Goal: Task Accomplishment & Management: Complete application form

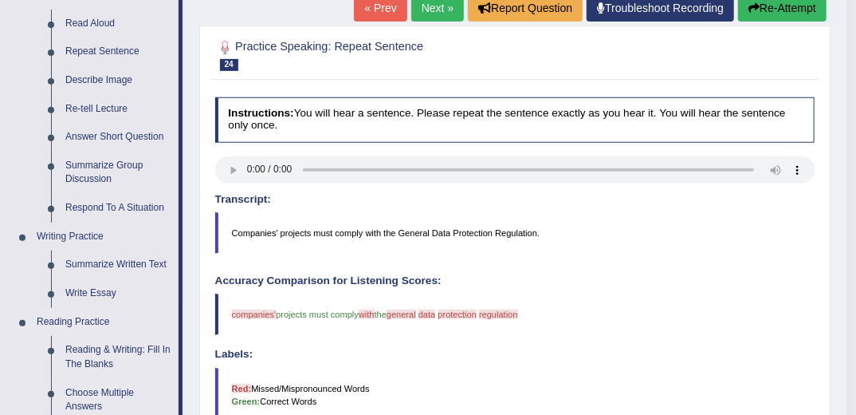
scroll to position [191, 0]
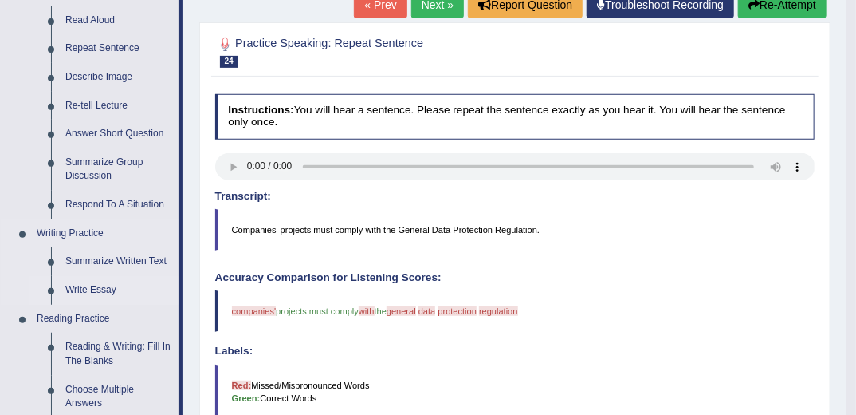
click at [97, 289] on link "Write Essay" at bounding box center [118, 290] width 120 height 29
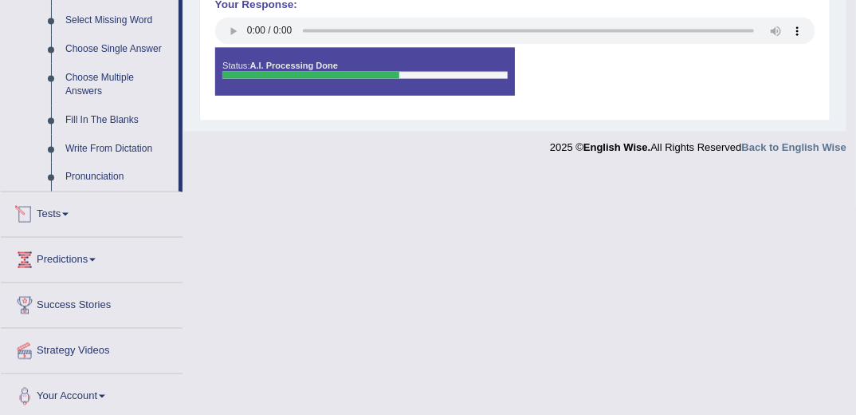
scroll to position [784, 0]
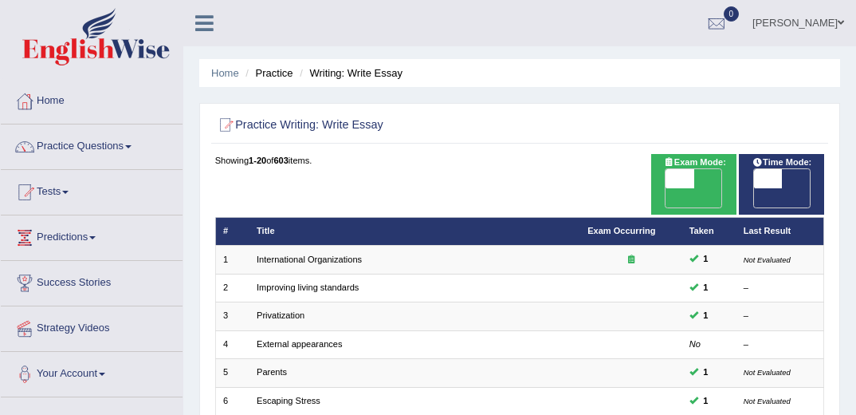
scroll to position [395, 0]
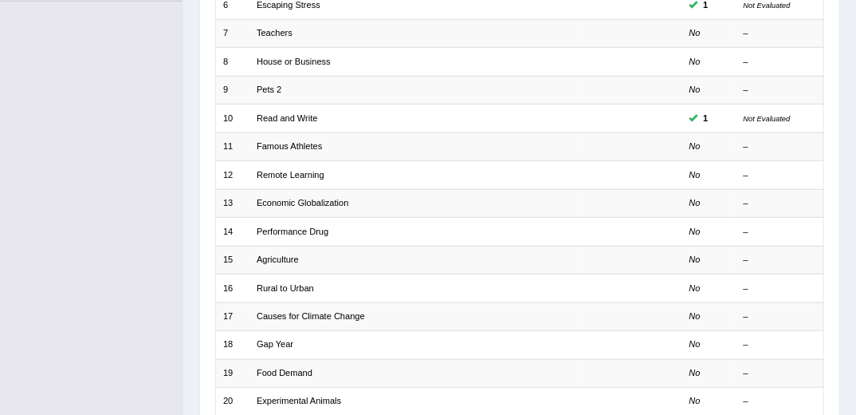
click at [276, 254] on link "Agriculture" at bounding box center [278, 259] width 42 height 10
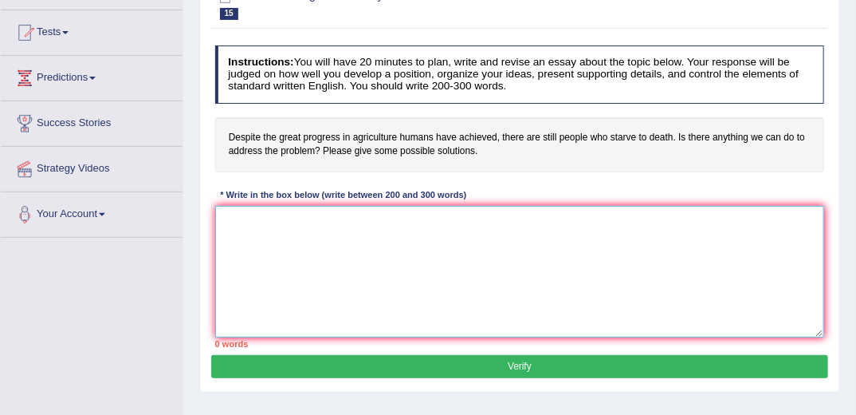
scroll to position [191, 0]
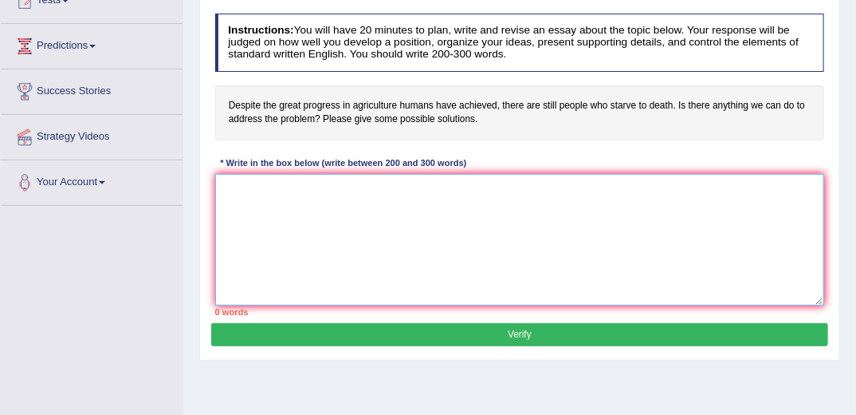
click at [506, 238] on textarea at bounding box center [520, 240] width 610 height 132
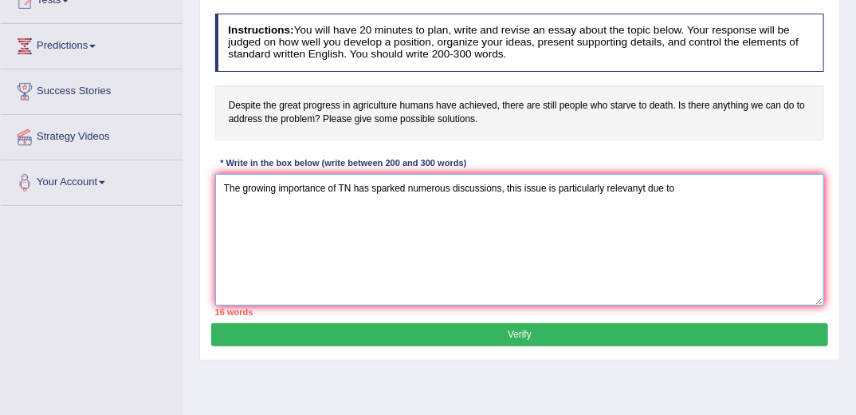
click at [644, 183] on textarea "The growing importance of TN has sparked numerous discussions, this issue is pa…" at bounding box center [520, 240] width 610 height 132
click at [678, 193] on textarea "The growing importance of TN has sparked numerous discussions, this issue is pa…" at bounding box center [520, 240] width 610 height 132
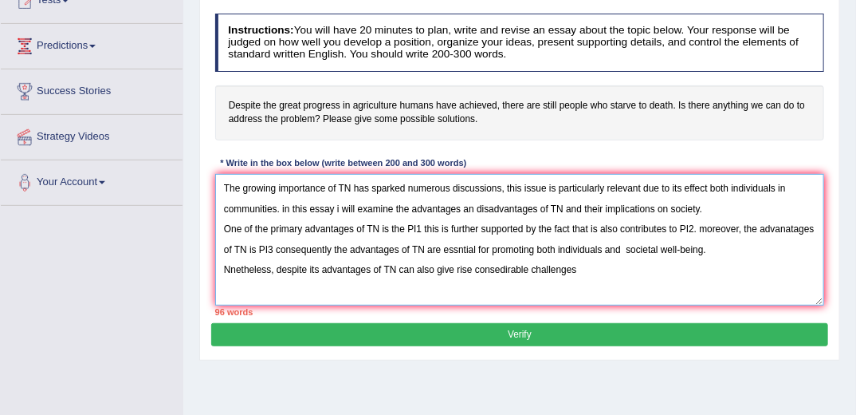
click at [368, 269] on textarea "The growing importance of TN has sparked numerous discussions, this issue is pa…" at bounding box center [520, 240] width 610 height 132
click at [579, 267] on textarea "The growing importance of TN has sparked numerous discussions, this issue is pa…" at bounding box center [520, 240] width 610 height 132
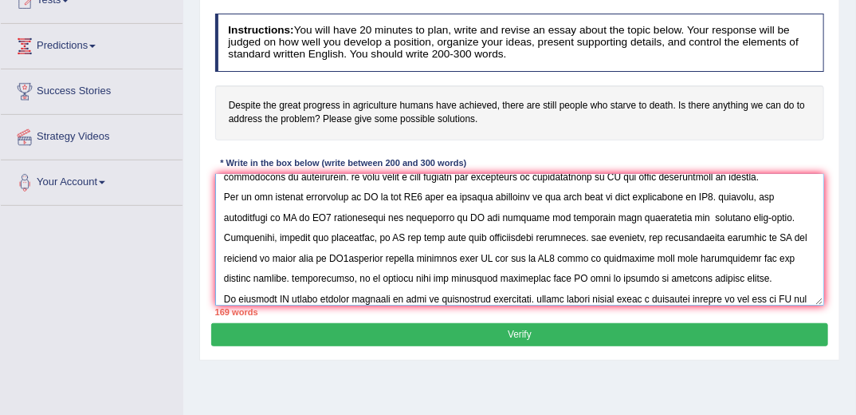
scroll to position [61, 0]
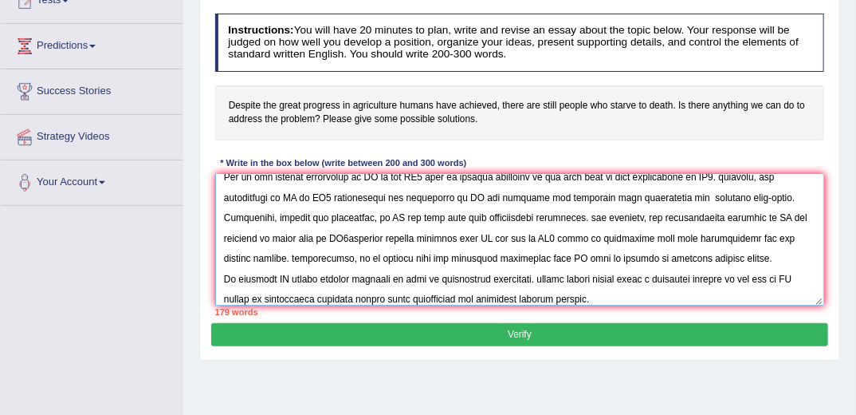
click at [306, 295] on textarea at bounding box center [520, 240] width 610 height 132
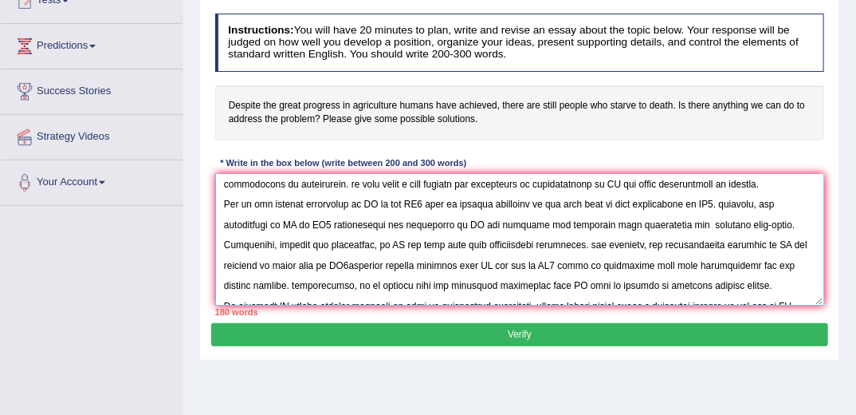
scroll to position [0, 0]
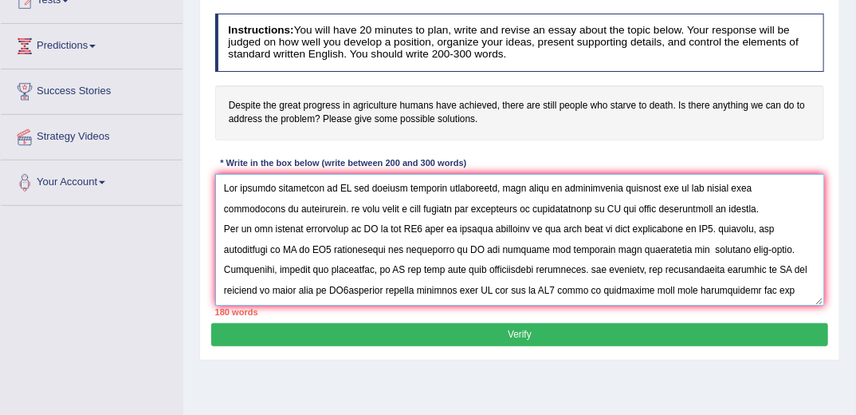
click at [353, 187] on textarea at bounding box center [520, 240] width 610 height 132
drag, startPoint x: 364, startPoint y: 212, endPoint x: 357, endPoint y: 195, distance: 18.7
click at [364, 211] on textarea at bounding box center [520, 240] width 610 height 132
click at [351, 184] on textarea at bounding box center [520, 240] width 610 height 132
click at [619, 207] on textarea at bounding box center [520, 240] width 610 height 132
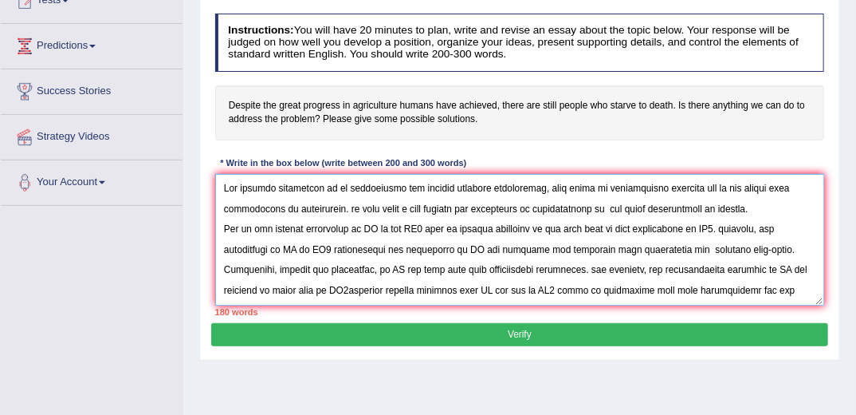
drag, startPoint x: 607, startPoint y: 206, endPoint x: 611, endPoint y: 214, distance: 10.0
click at [611, 214] on textarea at bounding box center [520, 240] width 610 height 132
click at [607, 206] on textarea at bounding box center [520, 240] width 610 height 132
click at [609, 206] on textarea at bounding box center [520, 240] width 610 height 132
paste textarea "reading and writing"
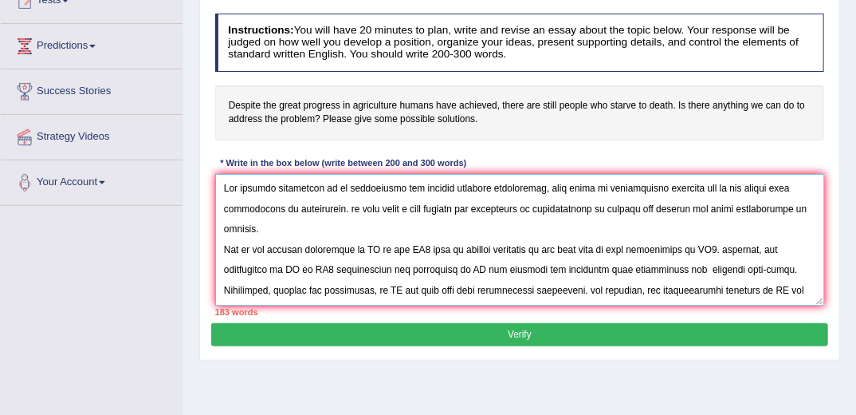
scroll to position [128, 0]
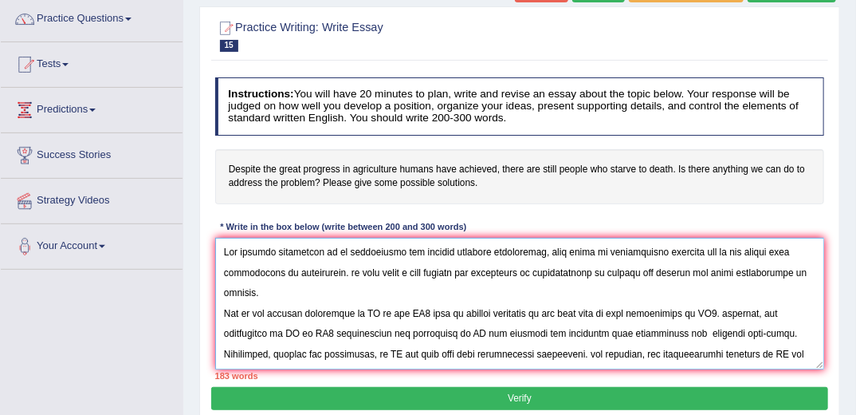
click at [377, 313] on textarea at bounding box center [520, 304] width 610 height 132
paste textarea "reading and writing"
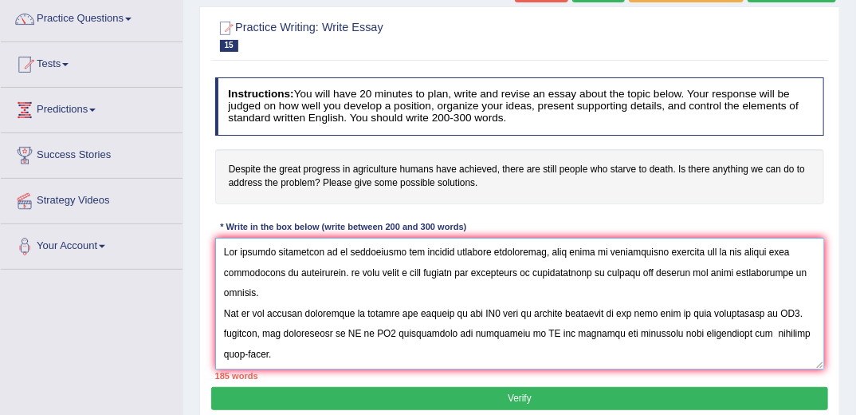
click at [360, 329] on textarea at bounding box center [520, 304] width 610 height 132
paste textarea "reading and writing"
click at [606, 332] on textarea at bounding box center [520, 304] width 610 height 132
paste textarea "reading and writing"
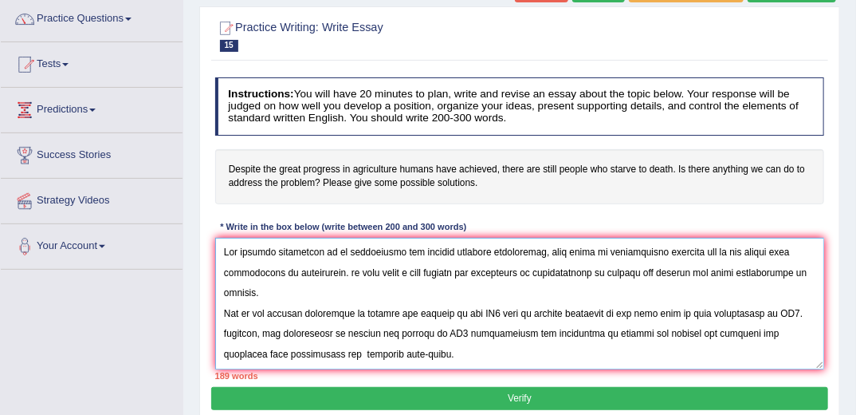
scroll to position [75, 0]
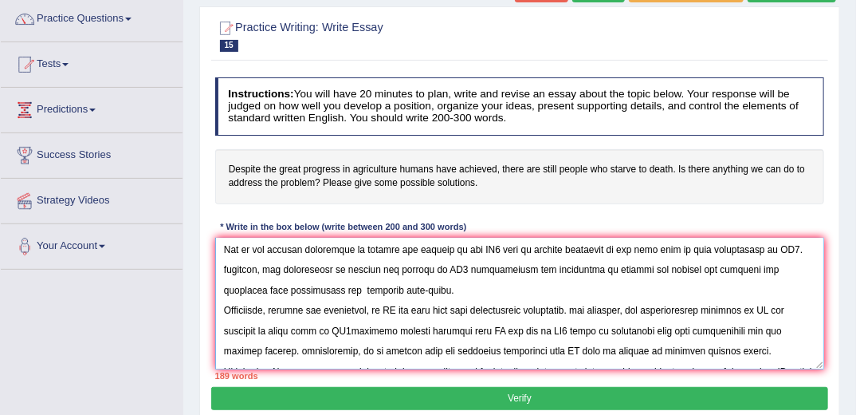
click at [396, 309] on textarea at bounding box center [520, 304] width 610 height 132
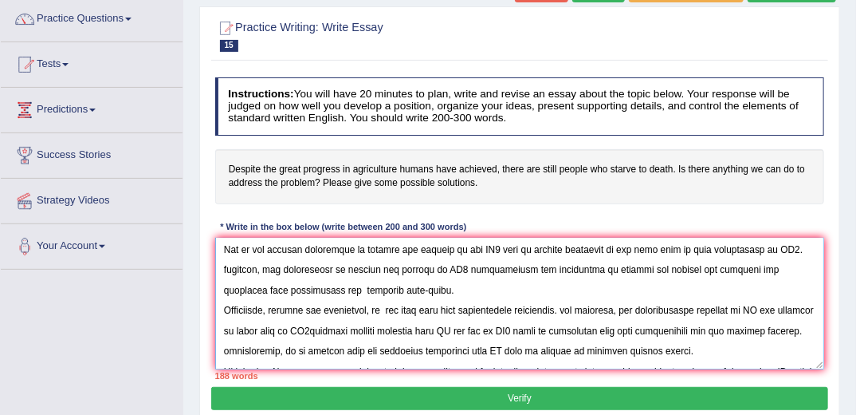
paste textarea "reading and writing"
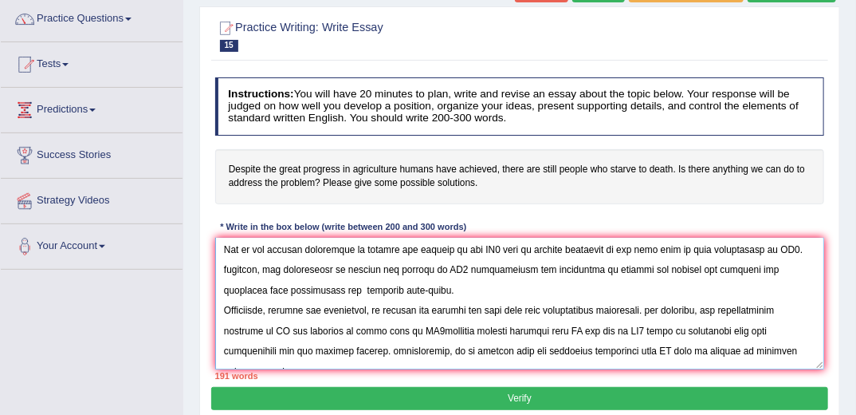
click at [572, 328] on textarea at bounding box center [520, 304] width 610 height 132
paste textarea "reading and writing"
click at [686, 349] on textarea at bounding box center [520, 304] width 610 height 132
paste textarea "reading and writing"
click at [284, 328] on textarea at bounding box center [520, 304] width 610 height 132
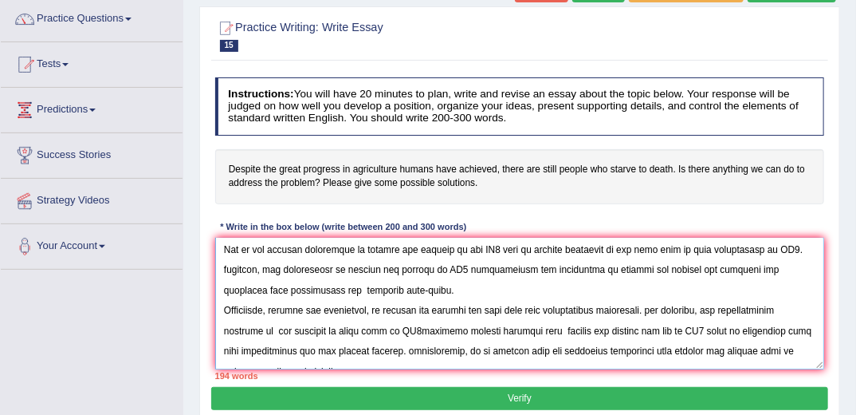
paste textarea "reading and writing"
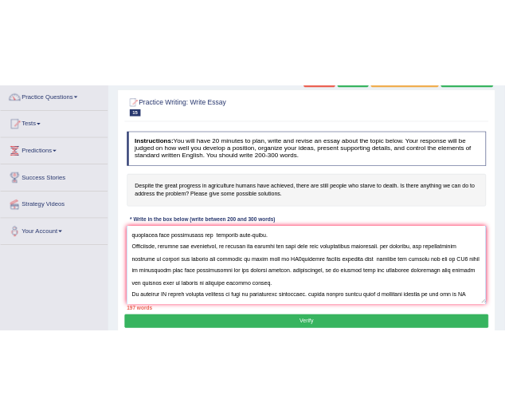
scroll to position [143, 0]
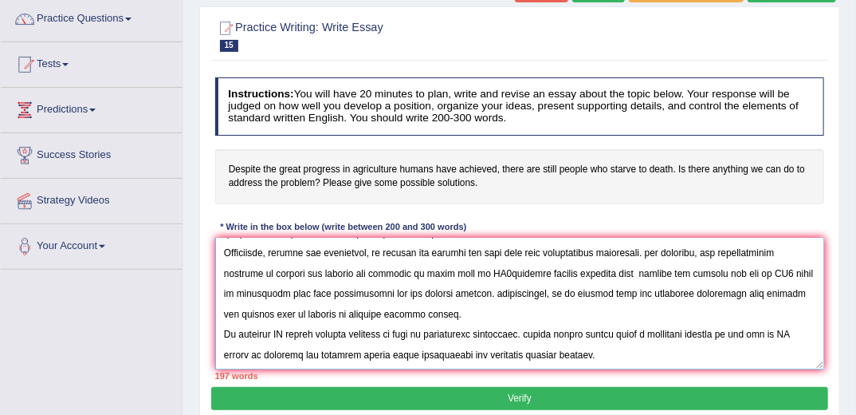
click at [289, 332] on textarea at bounding box center [520, 304] width 610 height 132
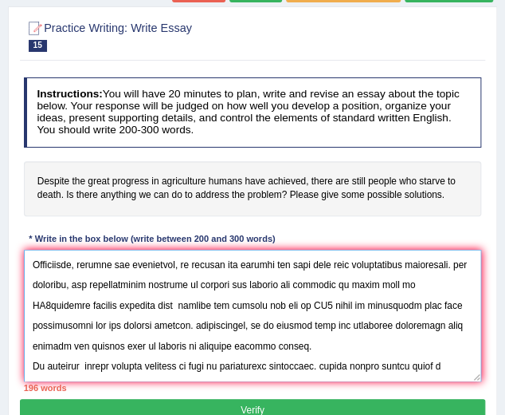
click at [278, 328] on textarea at bounding box center [253, 316] width 458 height 132
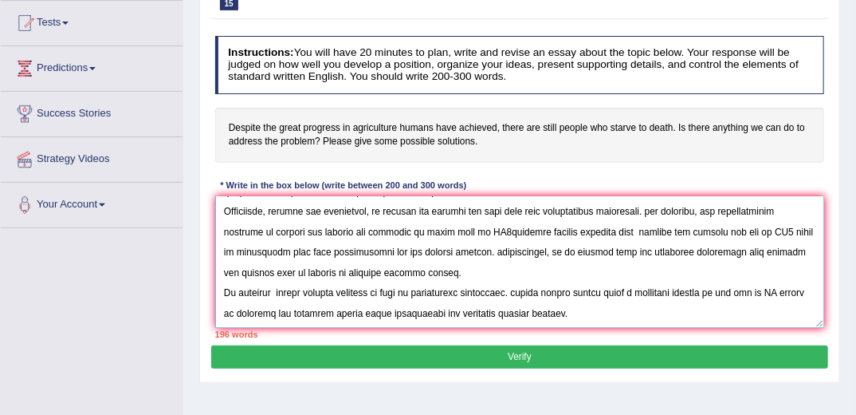
scroll to position [191, 0]
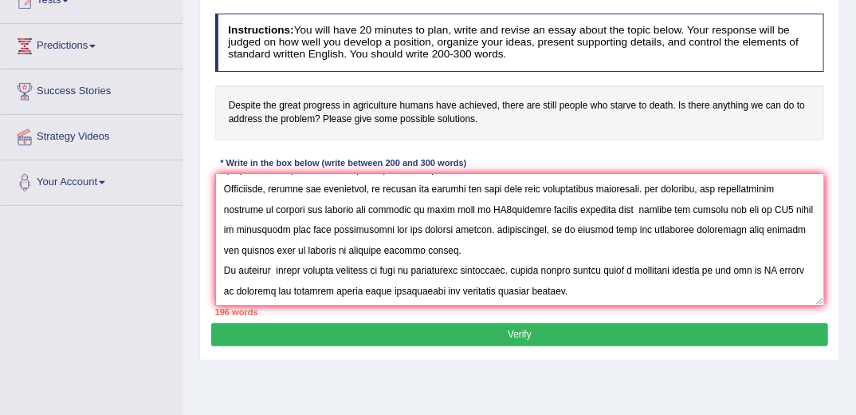
click at [277, 268] on textarea at bounding box center [520, 240] width 610 height 132
drag, startPoint x: 276, startPoint y: 268, endPoint x: 278, endPoint y: 278, distance: 10.6
click at [278, 278] on textarea at bounding box center [520, 240] width 610 height 132
click at [277, 268] on textarea at bounding box center [520, 240] width 610 height 132
paste textarea "reading and writing"
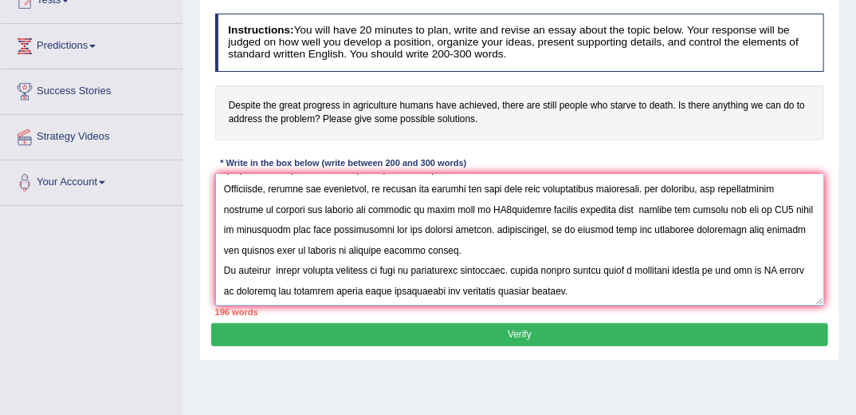
click at [279, 272] on textarea at bounding box center [520, 240] width 610 height 132
click at [274, 268] on textarea at bounding box center [520, 240] width 610 height 132
click at [277, 268] on textarea at bounding box center [520, 240] width 610 height 132
paste textarea "reading and writing"
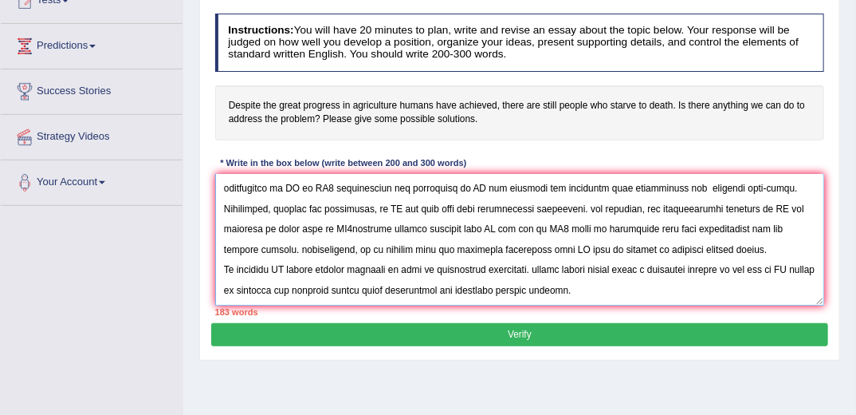
scroll to position [72, 0]
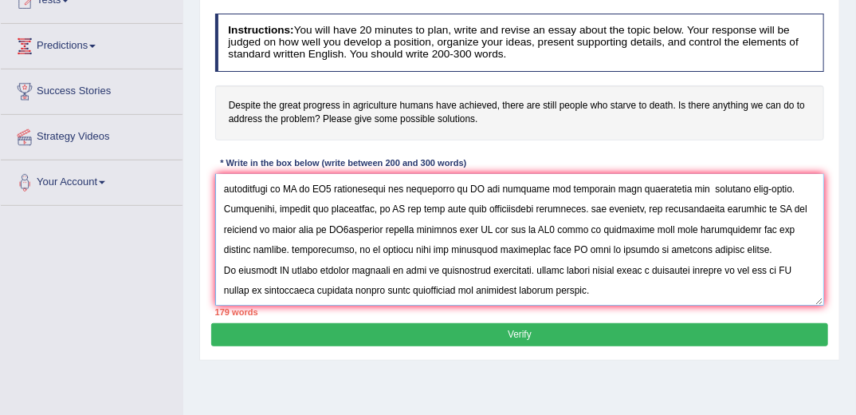
click at [300, 186] on textarea at bounding box center [520, 240] width 610 height 132
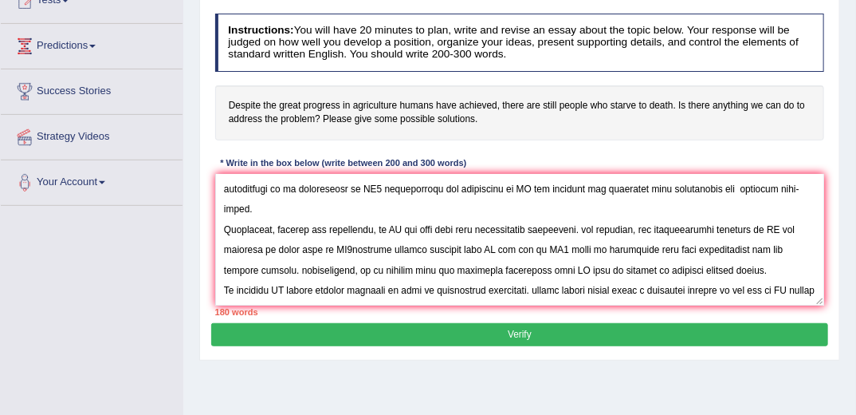
click at [370, 163] on div "* Write in the box below (write between 200 and 300 words)" at bounding box center [343, 164] width 257 height 14
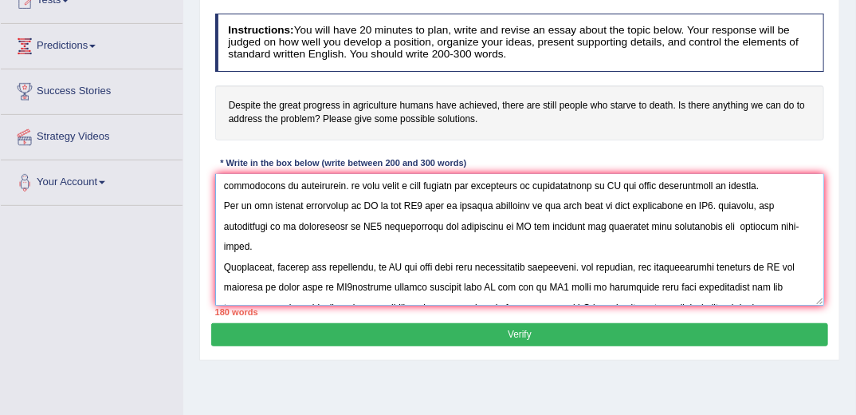
scroll to position [0, 0]
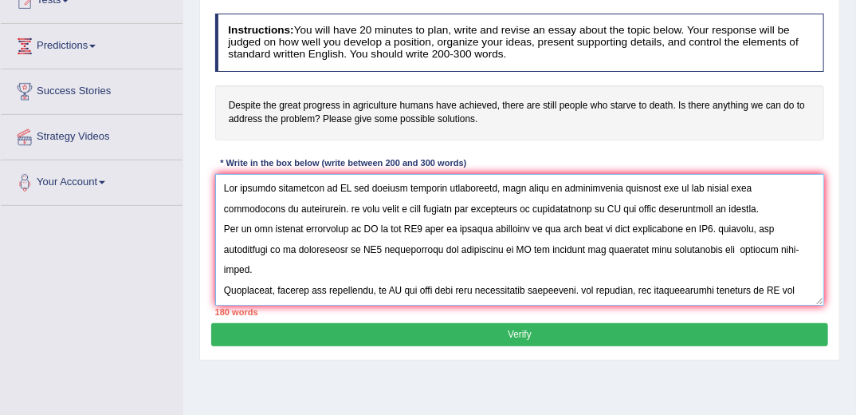
drag, startPoint x: 344, startPoint y: 185, endPoint x: 333, endPoint y: 179, distance: 12.9
click at [334, 179] on textarea at bounding box center [520, 240] width 610 height 132
click at [315, 143] on div "Instructions: You will have 20 minutes to plan, write and revise an essay about…" at bounding box center [519, 165] width 616 height 316
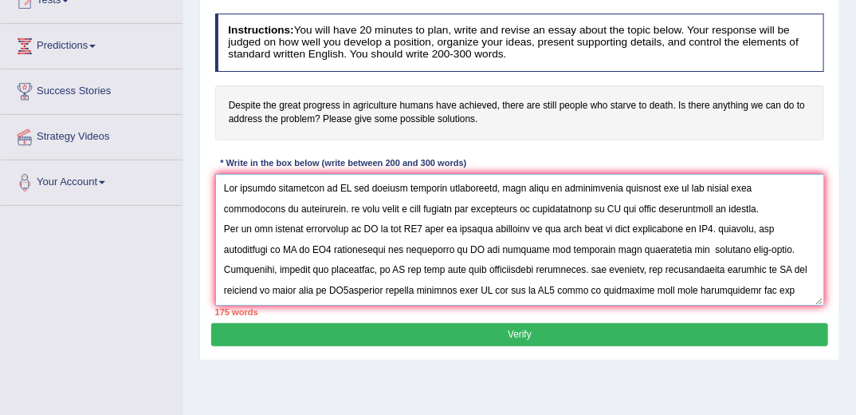
click at [352, 185] on textarea at bounding box center [520, 240] width 610 height 132
click at [600, 122] on h4 "Despite the great progress in agriculture humans have achieved, there are still…" at bounding box center [520, 112] width 610 height 55
drag, startPoint x: 392, startPoint y: 187, endPoint x: 340, endPoint y: 183, distance: 52.8
click at [340, 183] on textarea at bounding box center [520, 240] width 610 height 132
click at [620, 207] on textarea at bounding box center [520, 240] width 610 height 132
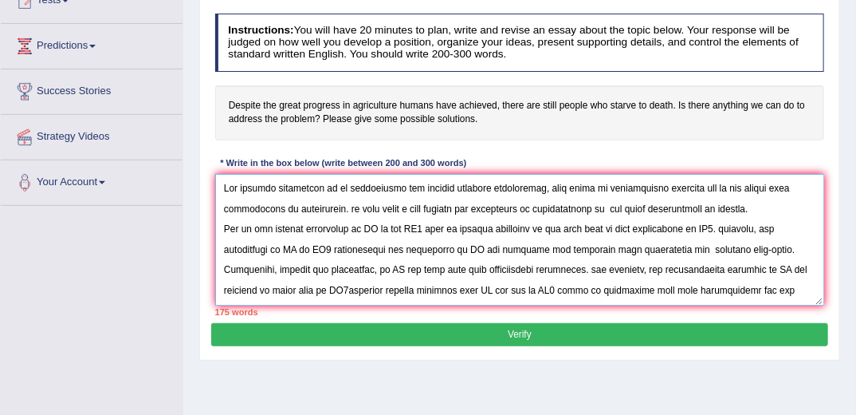
paste textarea "in agriculture"
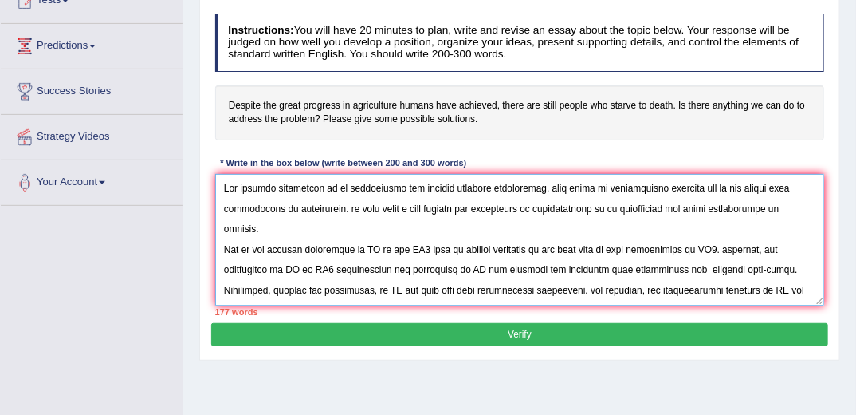
click at [377, 223] on textarea at bounding box center [520, 240] width 610 height 132
drag, startPoint x: 364, startPoint y: 226, endPoint x: 372, endPoint y: 233, distance: 10.2
click at [372, 234] on textarea at bounding box center [520, 240] width 610 height 132
click at [367, 226] on textarea at bounding box center [520, 240] width 610 height 132
paste textarea "in agriculture"
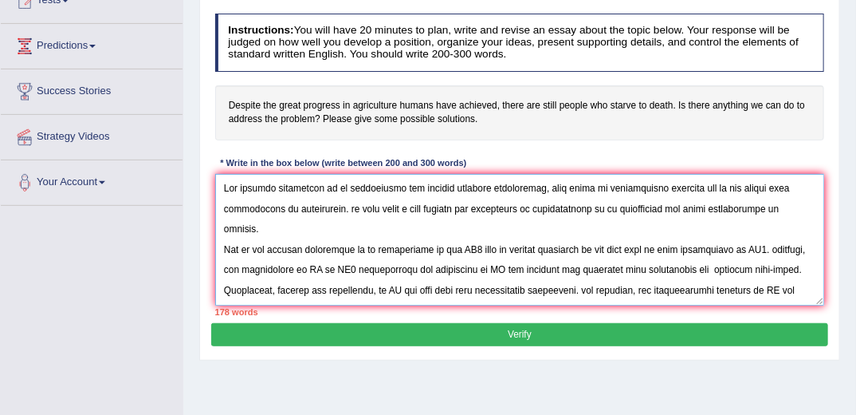
click at [479, 248] on textarea at bounding box center [520, 240] width 610 height 132
paste textarea "in agriculture"
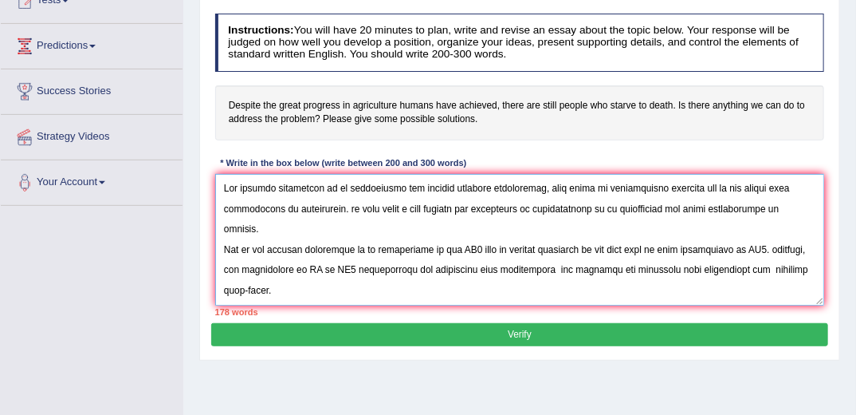
click at [463, 249] on textarea at bounding box center [520, 240] width 610 height 132
click at [466, 246] on textarea at bounding box center [520, 240] width 610 height 132
click at [303, 246] on textarea at bounding box center [520, 240] width 610 height 132
paste textarea "in agriculture"
click at [288, 247] on textarea at bounding box center [520, 240] width 610 height 132
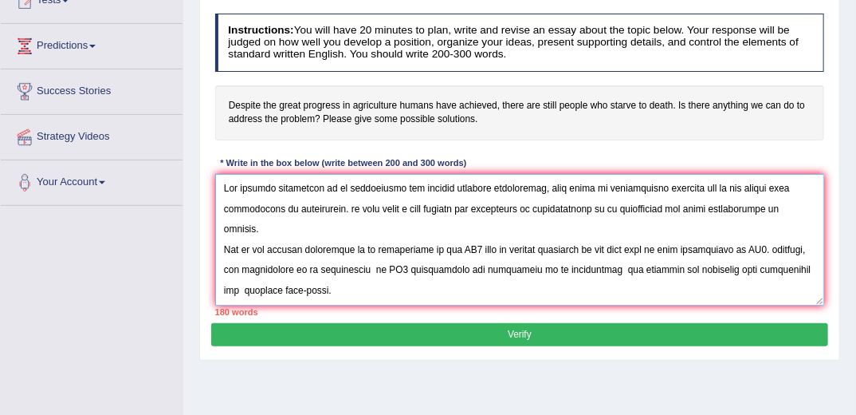
click at [397, 285] on textarea at bounding box center [520, 240] width 610 height 132
paste textarea "in agriculture"
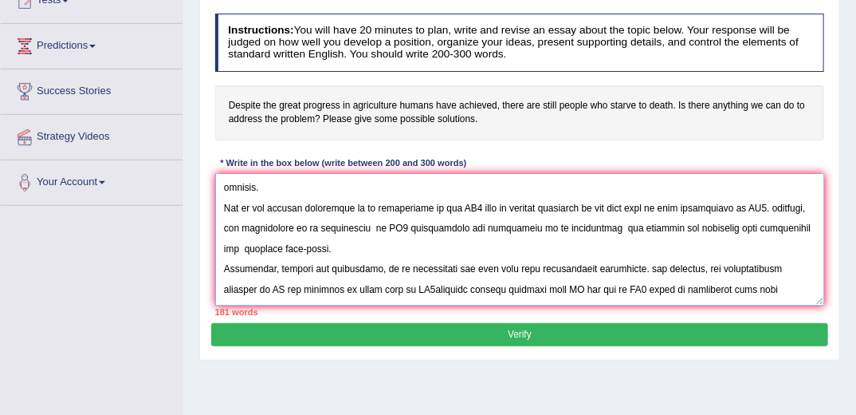
scroll to position [75, 0]
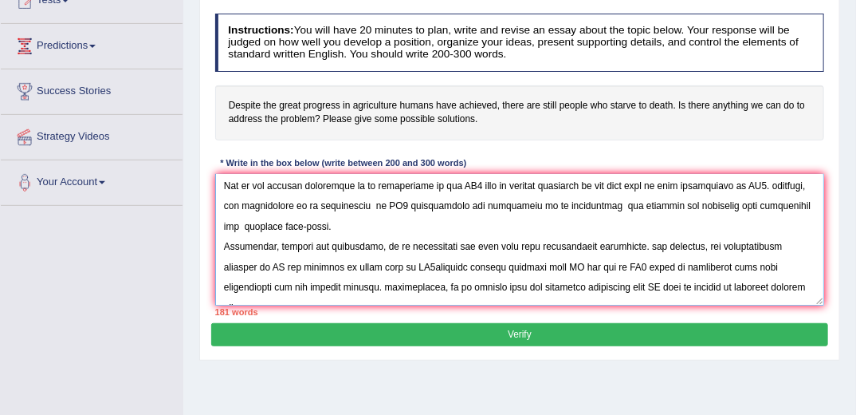
click at [523, 242] on textarea at bounding box center [520, 240] width 610 height 132
paste textarea "in agriculture"
click at [645, 261] on textarea at bounding box center [520, 240] width 610 height 132
paste textarea "in agriculture"
click at [233, 242] on textarea at bounding box center [520, 240] width 610 height 132
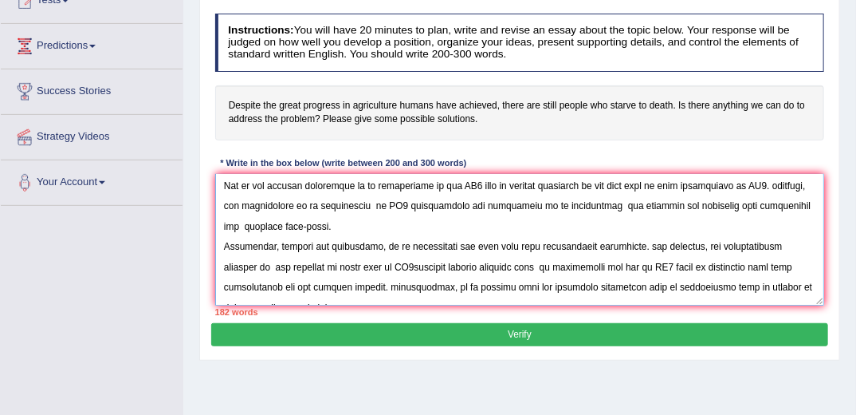
paste textarea "in agriculture"
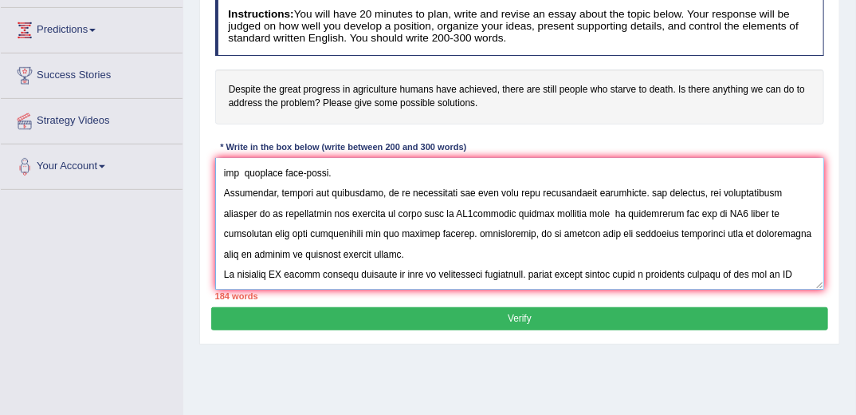
scroll to position [255, 0]
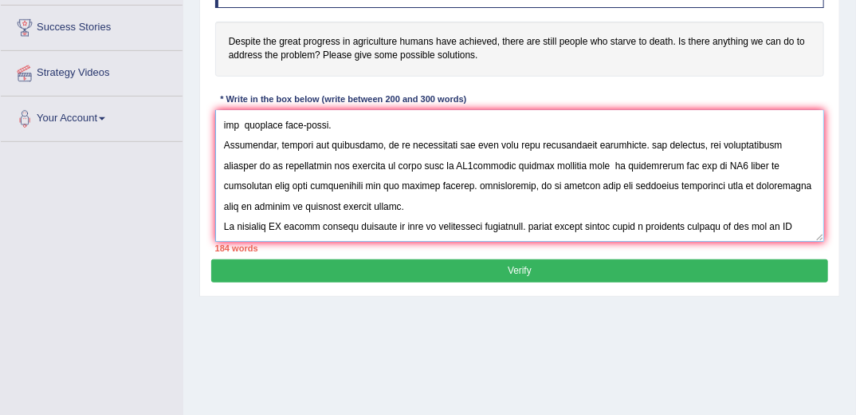
click at [287, 204] on textarea at bounding box center [520, 176] width 610 height 132
paste textarea "in agriculture"
click at [263, 226] on textarea at bounding box center [520, 176] width 610 height 132
paste textarea "in agriculture"
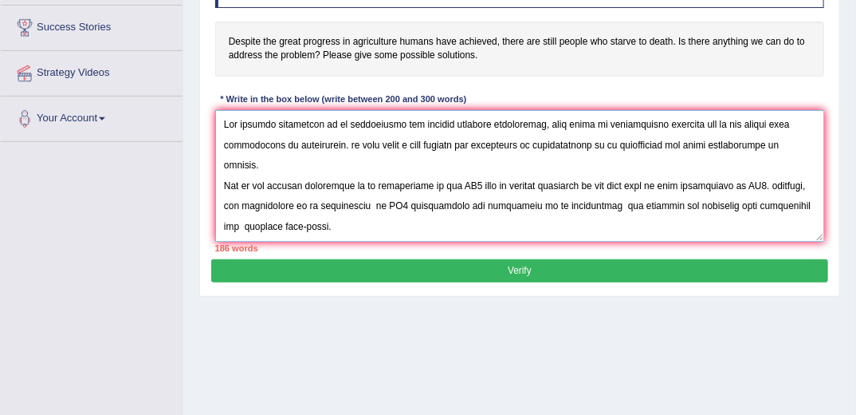
scroll to position [191, 0]
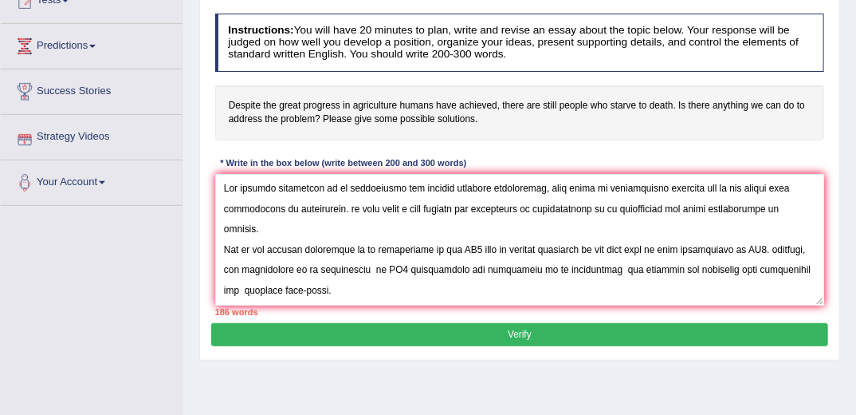
click at [154, 290] on div "Toggle navigation Home Practice Questions Speaking Practice Read Aloud Repeat S…" at bounding box center [428, 223] width 856 height 829
click at [459, 225] on textarea at bounding box center [520, 240] width 610 height 132
click at [462, 224] on textarea at bounding box center [520, 240] width 610 height 132
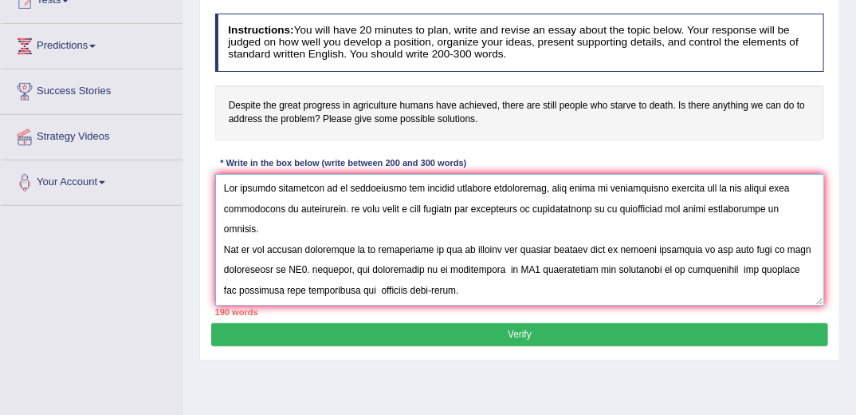
click at [513, 247] on textarea at bounding box center [520, 240] width 610 height 132
click at [296, 248] on textarea at bounding box center [520, 240] width 610 height 132
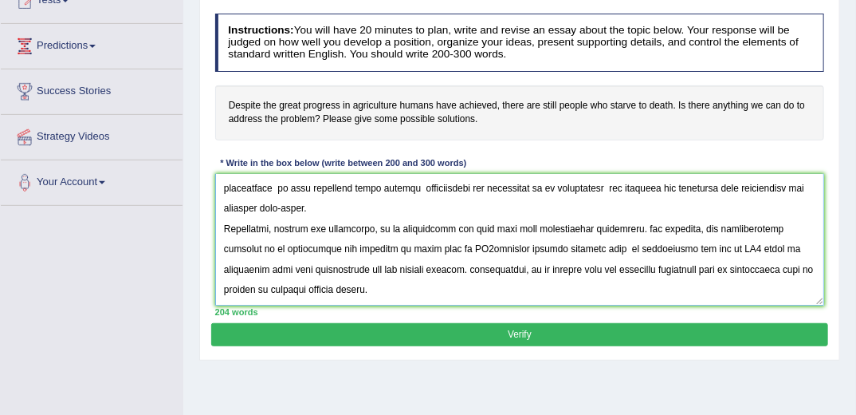
scroll to position [143, 0]
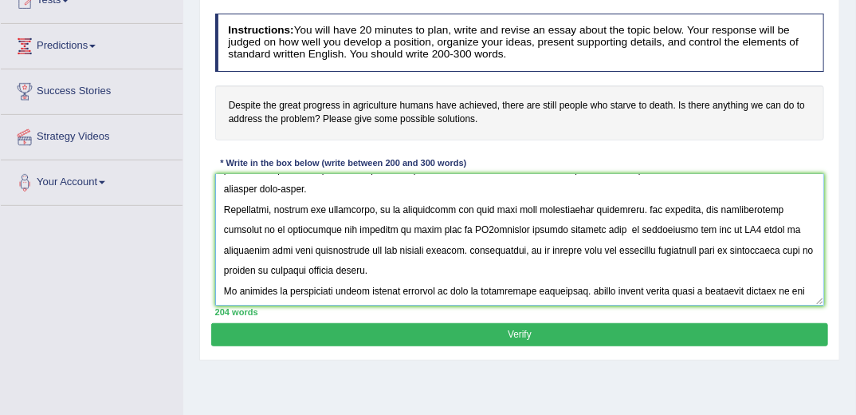
click at [673, 207] on textarea at bounding box center [520, 240] width 610 height 132
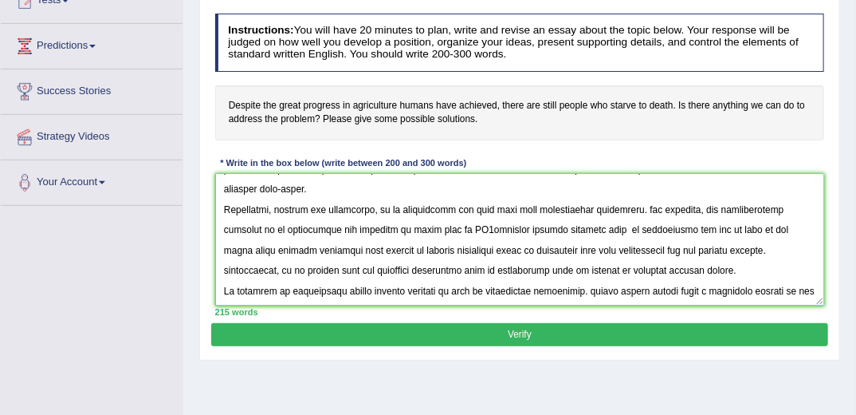
click at [417, 209] on textarea at bounding box center [520, 240] width 610 height 132
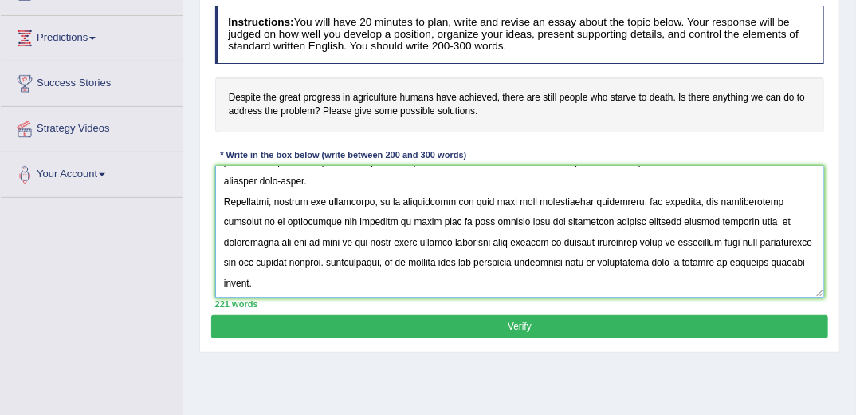
scroll to position [255, 0]
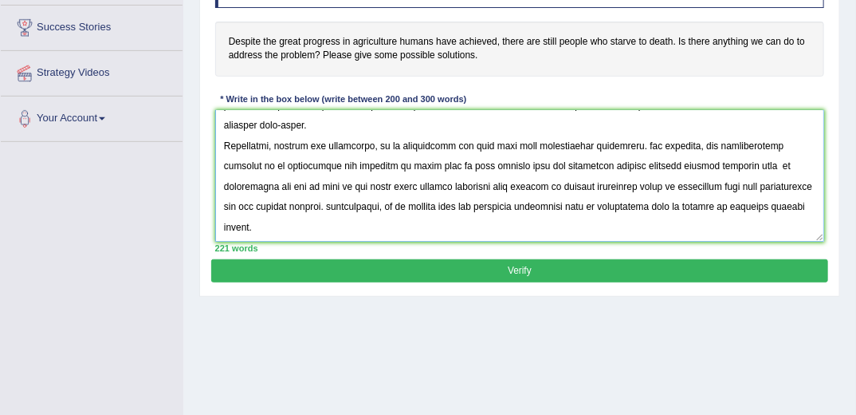
click at [539, 225] on textarea at bounding box center [520, 176] width 610 height 132
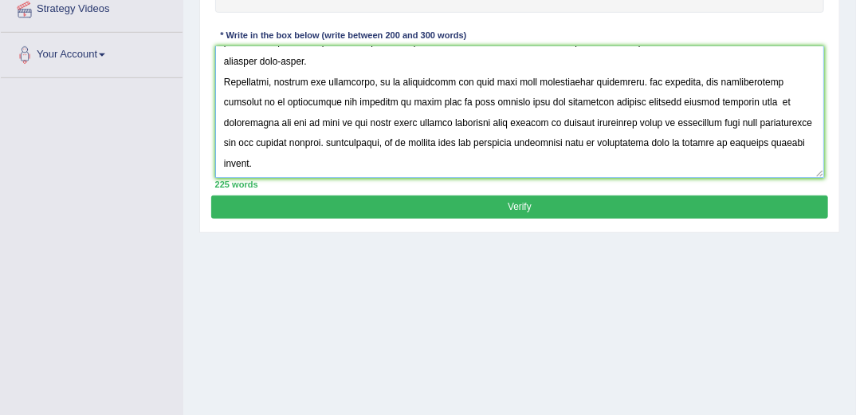
type textarea "The growing importance of in agriculture has sparked numerous discussions, this…"
click at [586, 203] on button "Verify" at bounding box center [519, 206] width 616 height 23
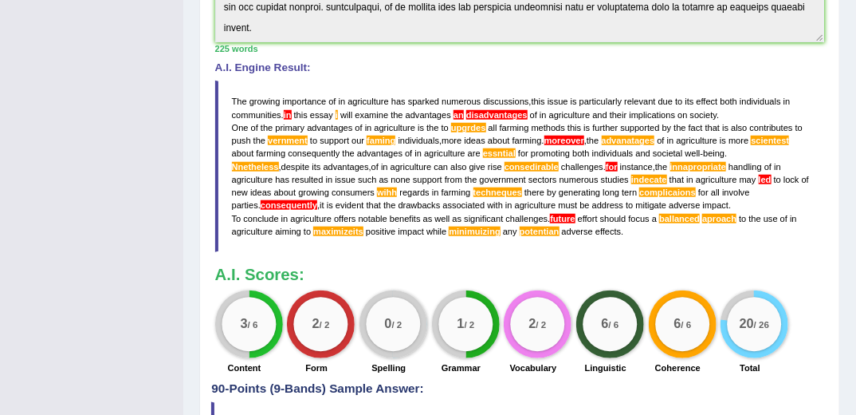
scroll to position [446, 0]
